Goal: Find specific page/section: Find specific page/section

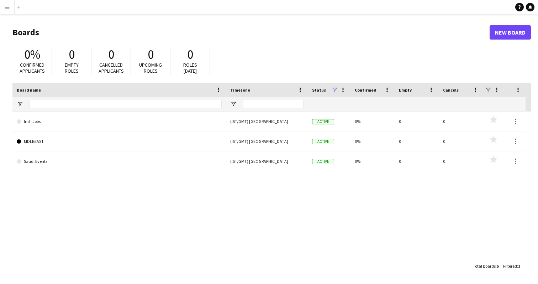
click at [4, 7] on button "Menu" at bounding box center [7, 7] width 14 height 14
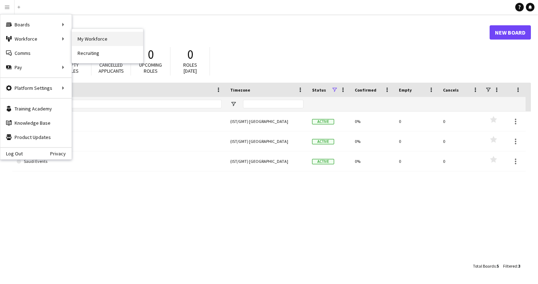
click at [82, 38] on link "My Workforce" at bounding box center [107, 39] width 71 height 14
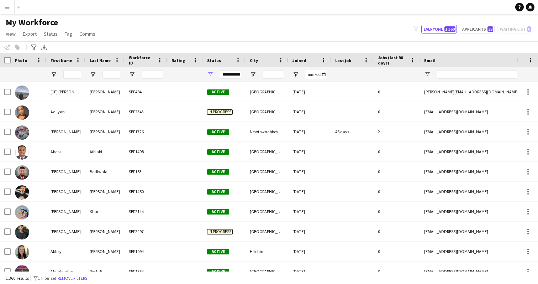
click at [251, 60] on span "City" at bounding box center [254, 60] width 8 height 5
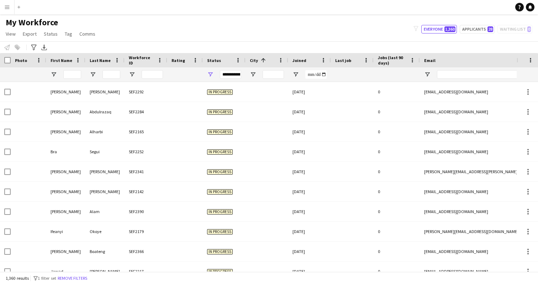
click at [262, 62] on span at bounding box center [263, 60] width 6 height 6
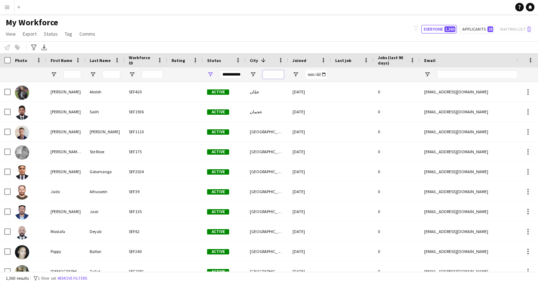
click at [277, 74] on input "City Filter Input" at bounding box center [273, 74] width 21 height 9
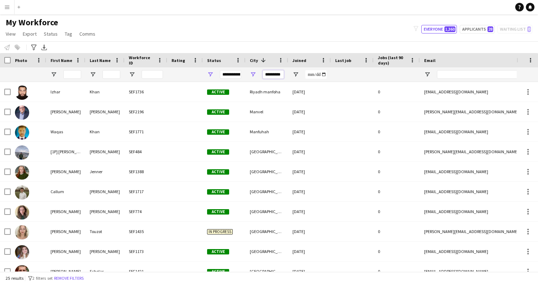
type input "**********"
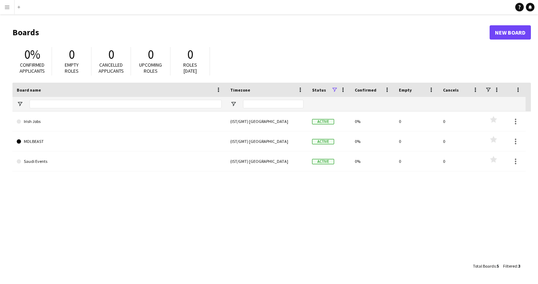
click at [5, 9] on app-icon "Menu" at bounding box center [7, 7] width 6 height 6
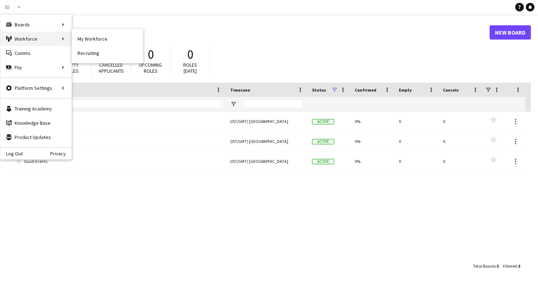
click at [33, 41] on div "Workforce Workforce" at bounding box center [35, 39] width 71 height 14
click at [83, 42] on link "My Workforce" at bounding box center [107, 39] width 71 height 14
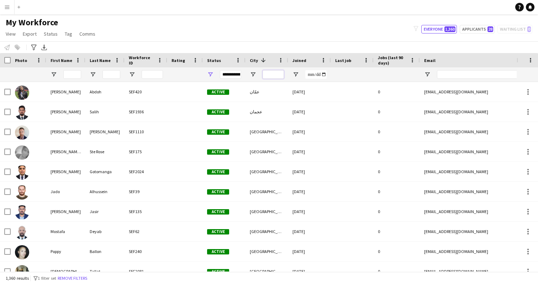
click at [268, 73] on input "City Filter Input" at bounding box center [273, 74] width 21 height 9
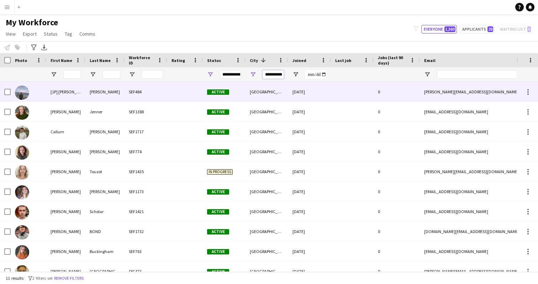
type input "**********"
click at [91, 95] on div "[PERSON_NAME]" at bounding box center [104, 92] width 39 height 20
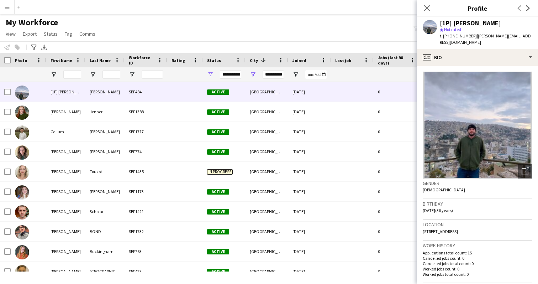
scroll to position [24, 0]
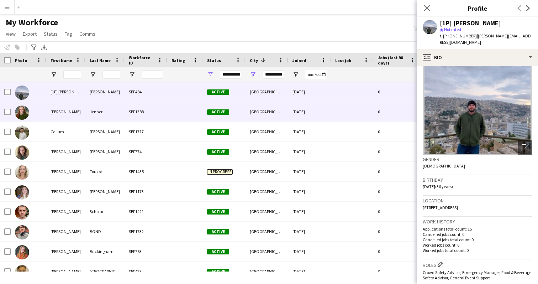
click at [68, 109] on div "[PERSON_NAME]" at bounding box center [65, 112] width 39 height 20
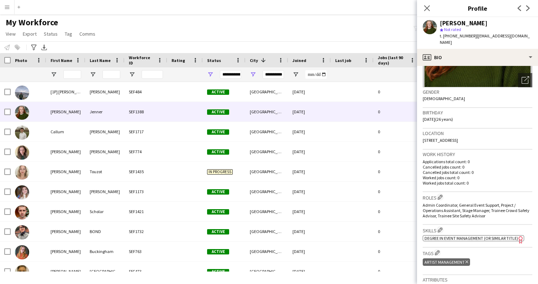
scroll to position [0, 0]
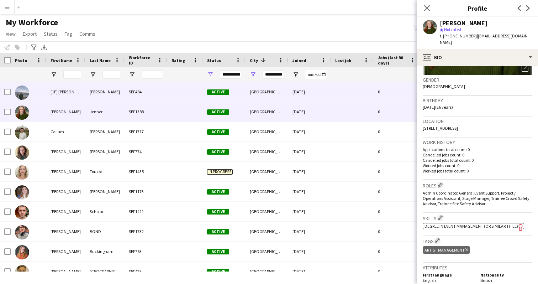
click at [62, 94] on div "[1P] [PERSON_NAME]" at bounding box center [65, 92] width 39 height 20
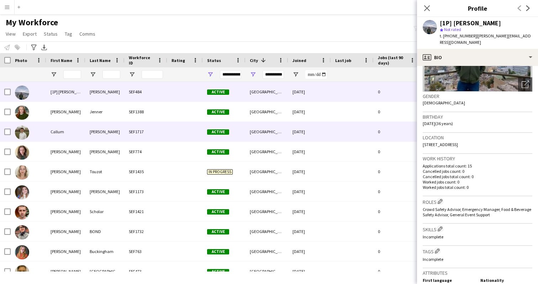
click at [73, 136] on div "Callum" at bounding box center [65, 132] width 39 height 20
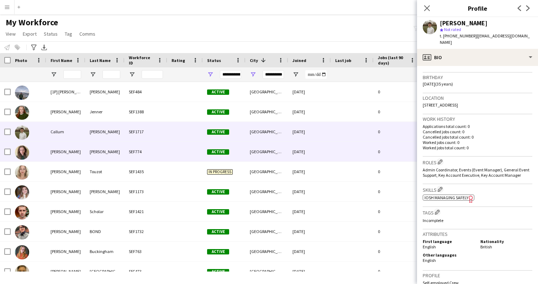
click at [77, 155] on div "[PERSON_NAME]" at bounding box center [65, 152] width 39 height 20
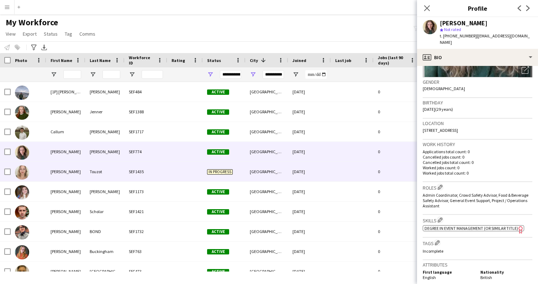
click at [72, 179] on div "[PERSON_NAME]" at bounding box center [65, 172] width 39 height 20
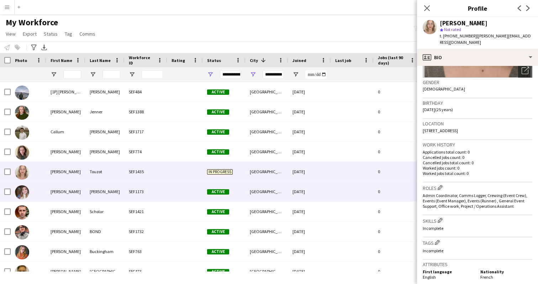
click at [78, 198] on div "[PERSON_NAME]" at bounding box center [65, 192] width 39 height 20
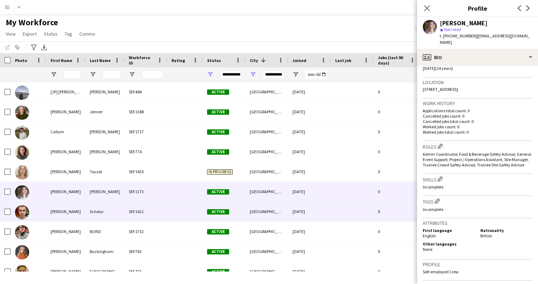
click at [43, 205] on div at bounding box center [29, 212] width 36 height 20
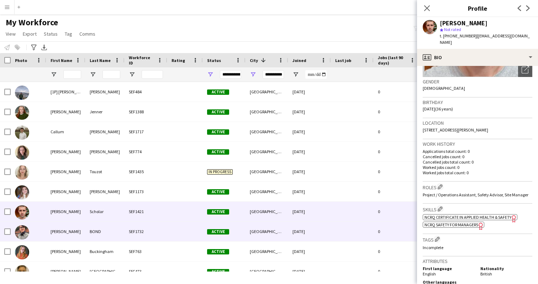
click at [69, 232] on div "[PERSON_NAME]" at bounding box center [65, 231] width 39 height 20
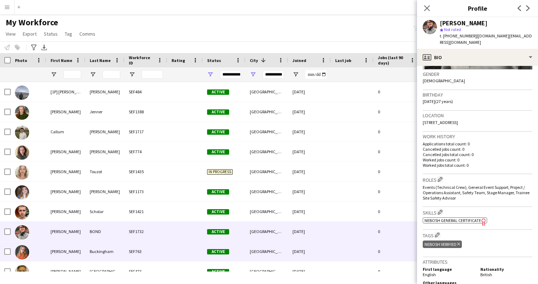
click at [73, 246] on div "[PERSON_NAME]" at bounding box center [65, 251] width 39 height 20
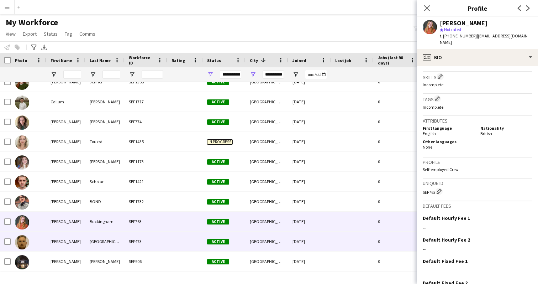
click at [56, 241] on div "[PERSON_NAME]" at bounding box center [65, 241] width 39 height 20
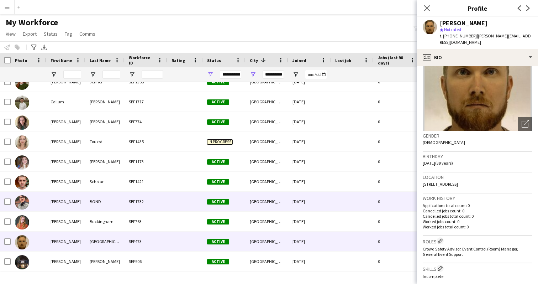
click at [54, 205] on div "[PERSON_NAME]" at bounding box center [65, 202] width 39 height 20
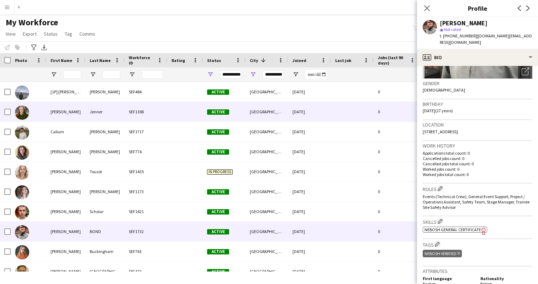
click at [72, 98] on div "[1P] [PERSON_NAME]" at bounding box center [65, 92] width 39 height 20
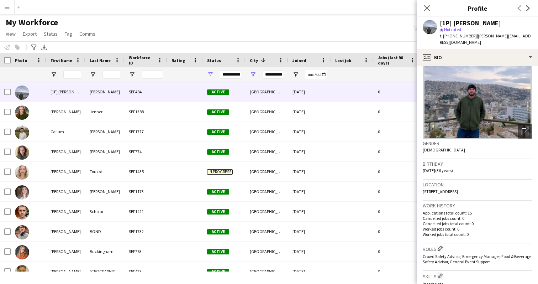
scroll to position [40, 0]
drag, startPoint x: 504, startPoint y: 21, endPoint x: 454, endPoint y: 21, distance: 49.8
click at [454, 21] on div "[1P] [PERSON_NAME]" at bounding box center [486, 23] width 93 height 6
copy div "[PERSON_NAME]"
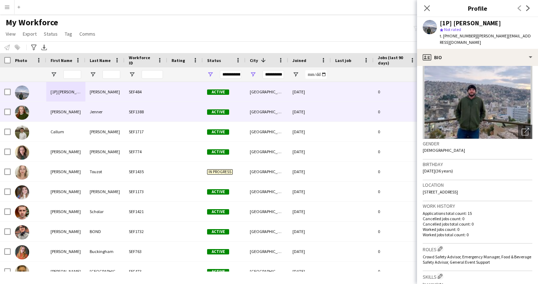
click at [75, 114] on div "[PERSON_NAME]" at bounding box center [65, 112] width 39 height 20
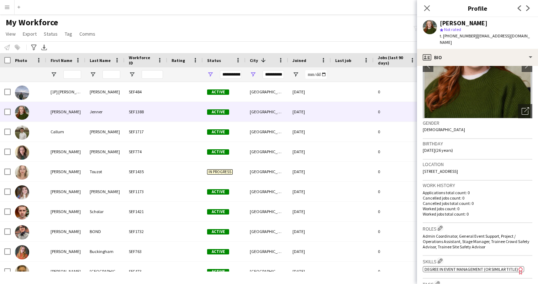
scroll to position [66, 0]
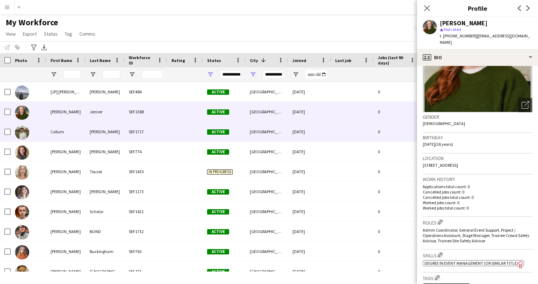
click at [85, 136] on div "[PERSON_NAME]" at bounding box center [104, 132] width 39 height 20
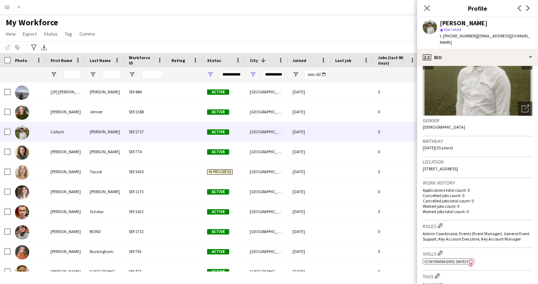
scroll to position [63, 0]
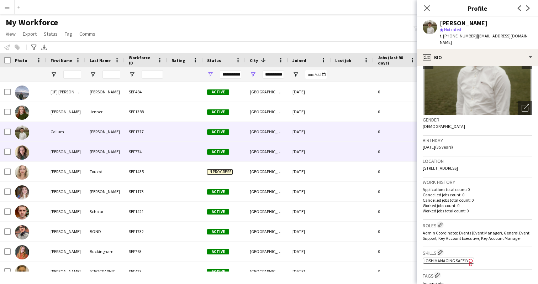
click at [63, 151] on div "[PERSON_NAME]" at bounding box center [65, 152] width 39 height 20
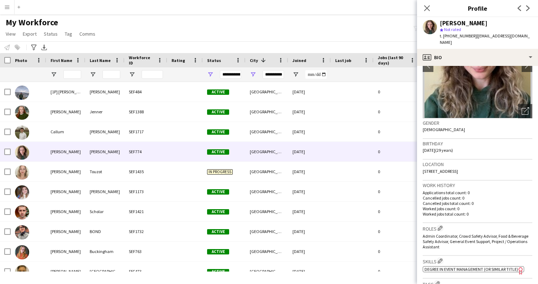
scroll to position [61, 0]
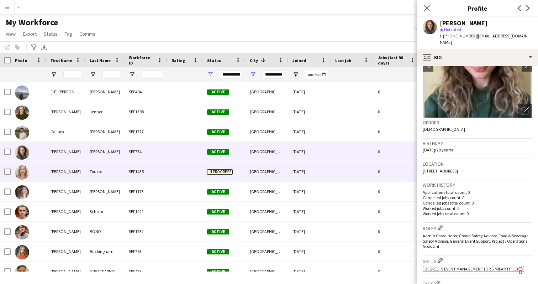
click at [35, 172] on div at bounding box center [29, 172] width 36 height 20
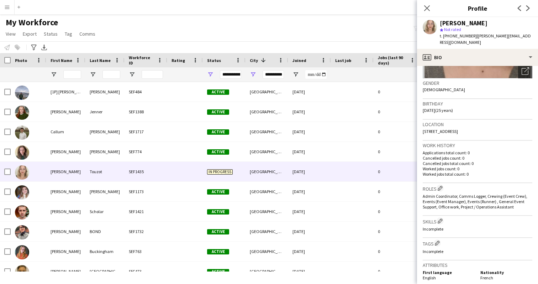
scroll to position [102, 0]
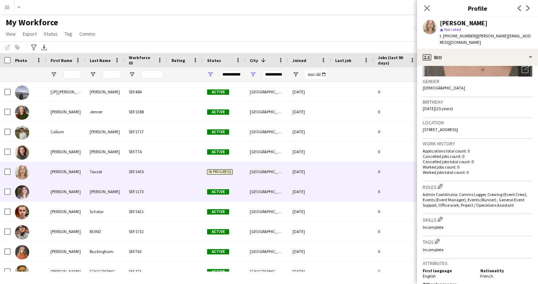
click at [85, 195] on div "[PERSON_NAME]" at bounding box center [65, 192] width 39 height 20
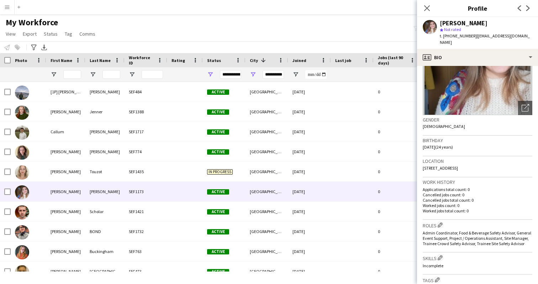
scroll to position [64, 0]
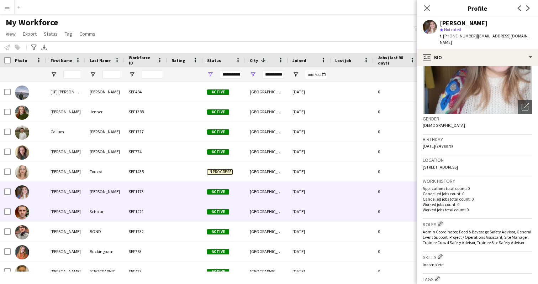
click at [67, 214] on div "[PERSON_NAME]" at bounding box center [65, 212] width 39 height 20
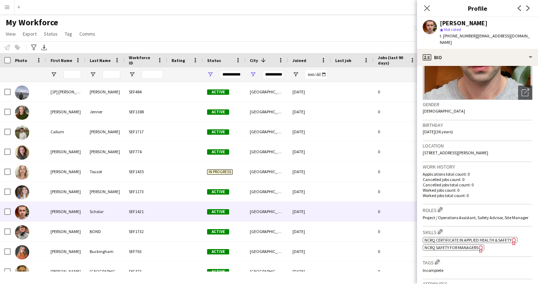
scroll to position [82, 0]
